Goal: Task Accomplishment & Management: Manage account settings

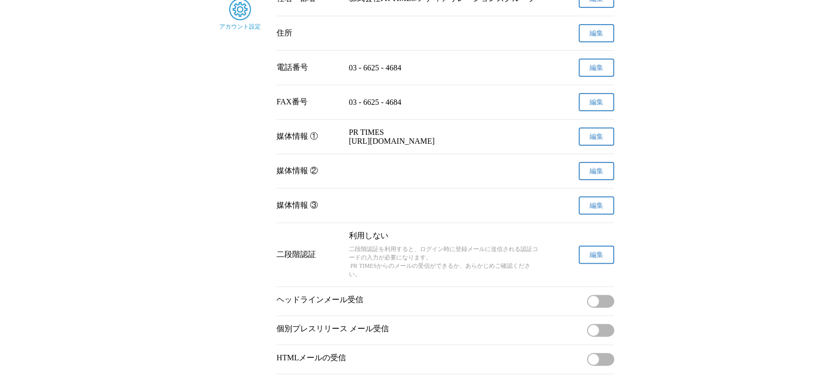
scroll to position [385, 0]
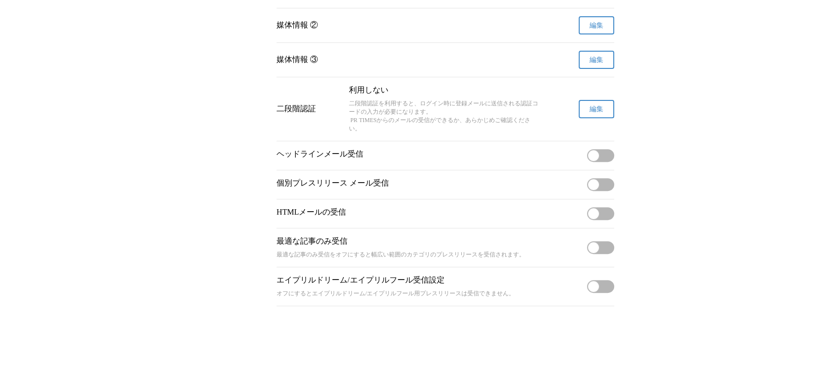
click at [606, 105] on button "編集" at bounding box center [595, 109] width 35 height 18
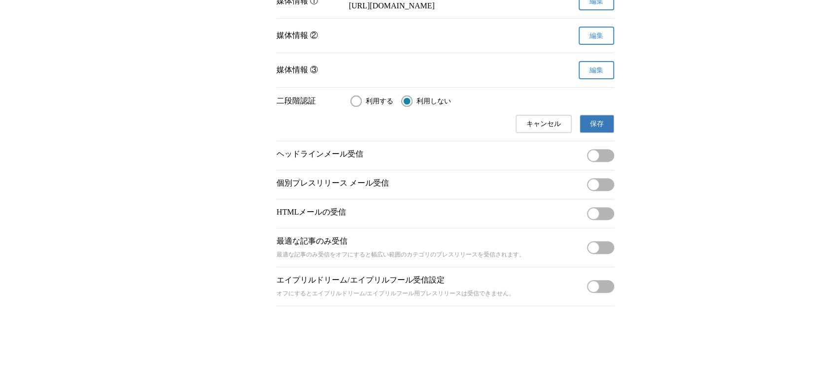
scroll to position [372, 0]
click at [333, 89] on div "二段階認証 利用する 利用しない キャンセル 保存" at bounding box center [445, 114] width 338 height 53
click at [366, 101] on span "利用する" at bounding box center [380, 101] width 28 height 9
click at [362, 101] on input "利用する" at bounding box center [355, 101] width 11 height 11
radio input "true"
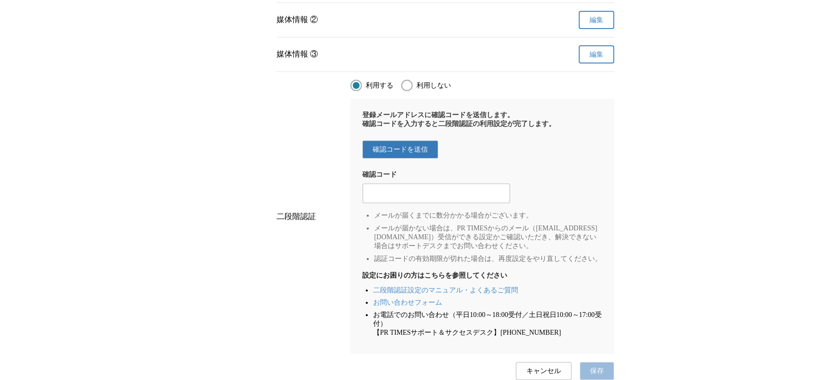
click at [410, 154] on span "確認コードを送信" at bounding box center [399, 149] width 55 height 9
click at [414, 203] on div at bounding box center [436, 193] width 148 height 20
click at [421, 199] on input "2段階認証の確認コードを入力する" at bounding box center [436, 193] width 138 height 11
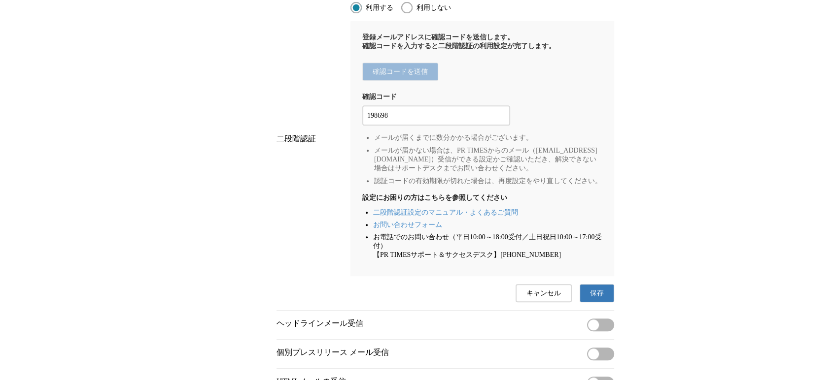
scroll to position [536, 0]
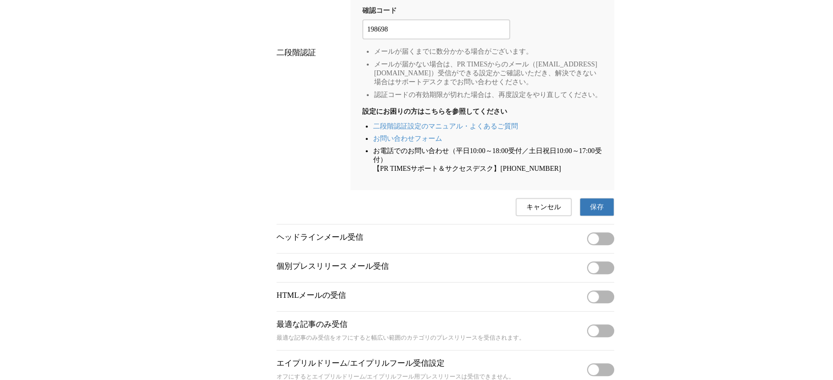
type input "198698"
click at [600, 212] on span "保存" at bounding box center [597, 207] width 14 height 9
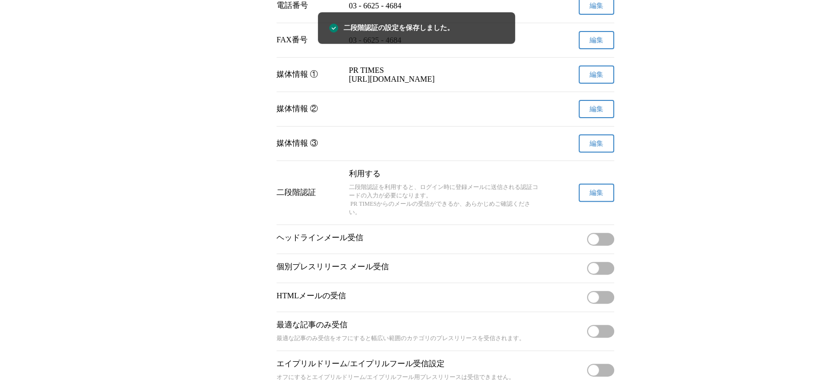
scroll to position [276, 0]
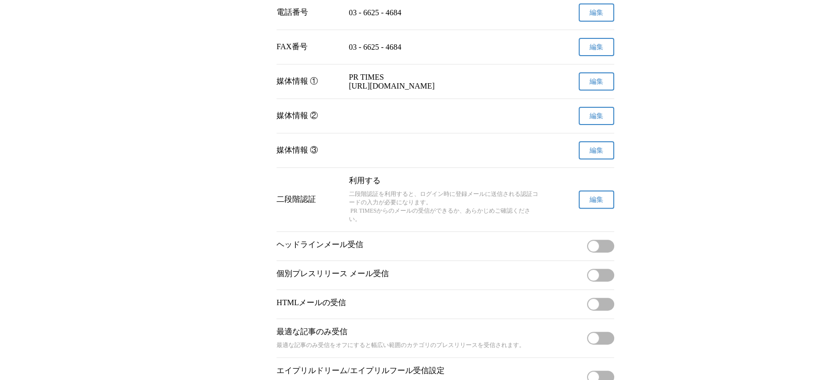
click at [594, 204] on span "編集" at bounding box center [596, 200] width 14 height 9
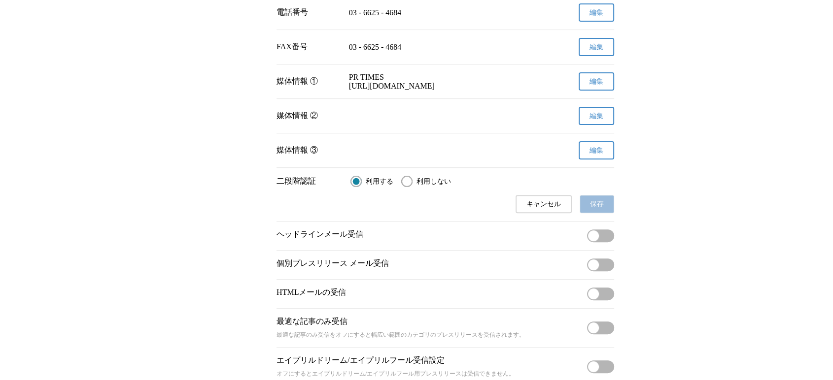
click at [439, 186] on span "利用しない" at bounding box center [433, 181] width 34 height 9
click at [412, 187] on input "利用しない" at bounding box center [406, 181] width 11 height 11
radio input "true"
click at [581, 213] on button "保存" at bounding box center [596, 204] width 34 height 18
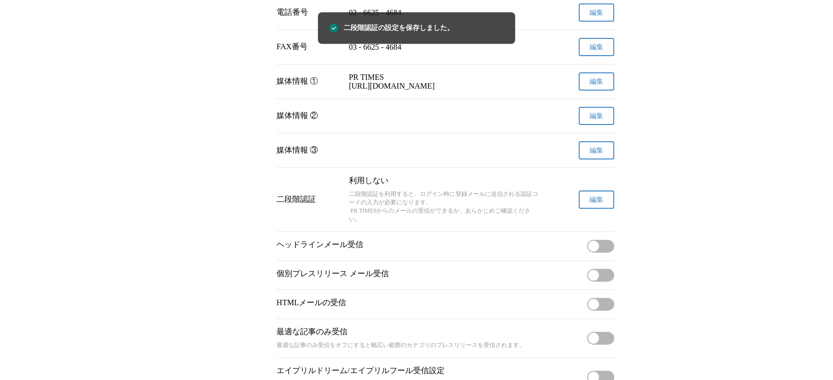
click at [461, 224] on p "二段階認証を利用すると、ログイン時に登録メールに送信される認証コードの入力が必要になります。 PR TIMESからのメールの受信ができるか、あらかじめご確認く…" at bounding box center [445, 207] width 193 height 34
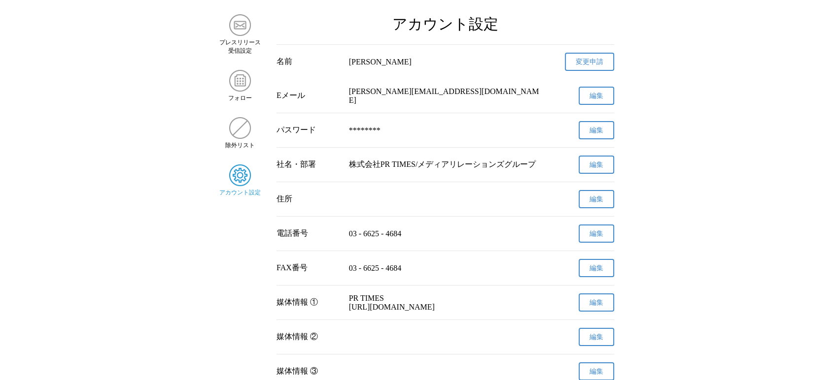
scroll to position [0, 0]
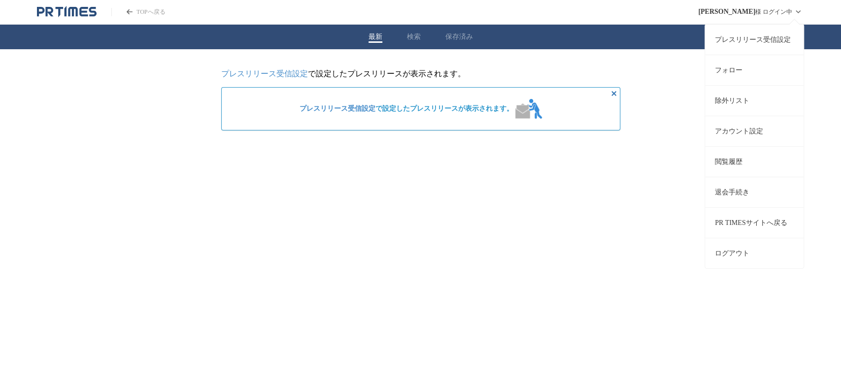
click at [738, 248] on button "ログアウト" at bounding box center [754, 253] width 99 height 31
